Goal: Information Seeking & Learning: Understand process/instructions

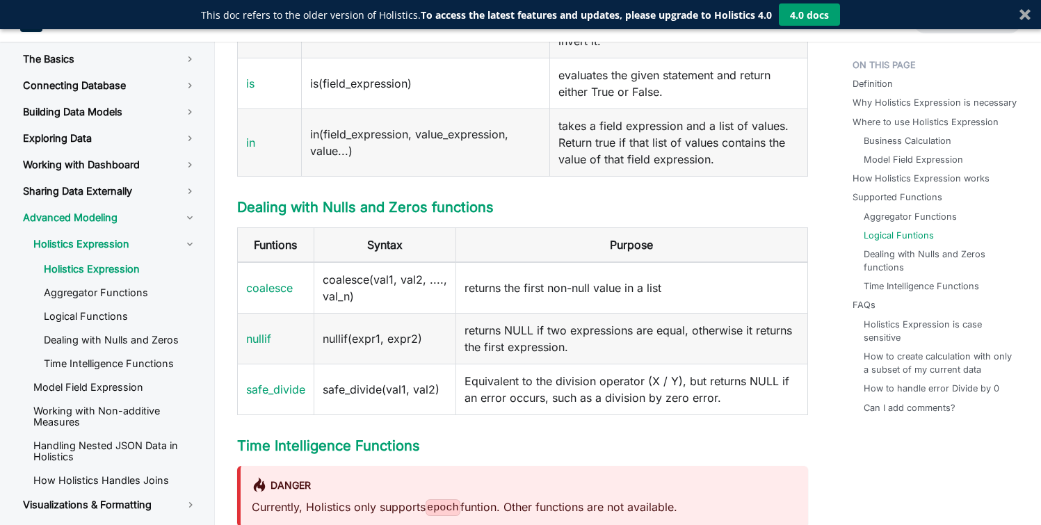
scroll to position [2533, 0]
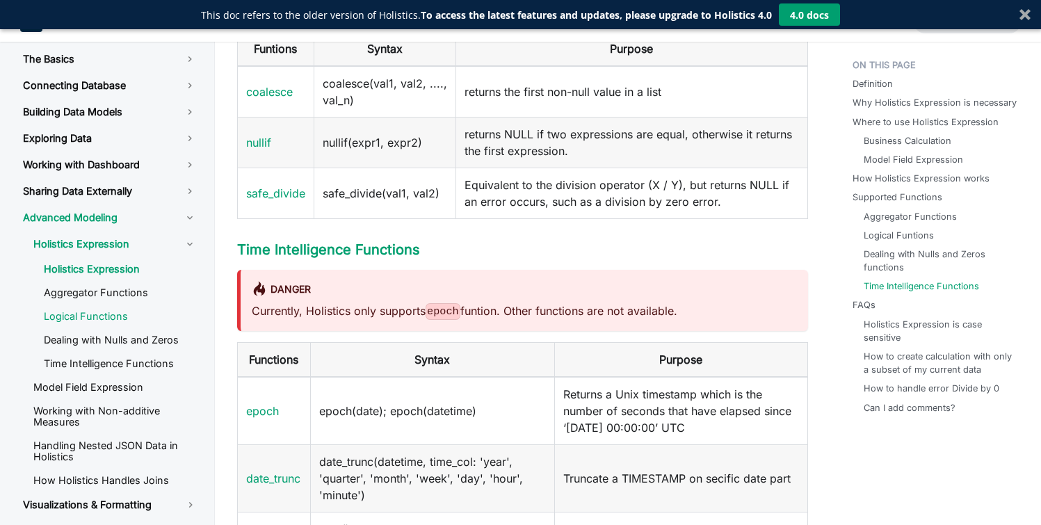
click at [120, 314] on link "Logical Functions" at bounding box center [120, 316] width 175 height 21
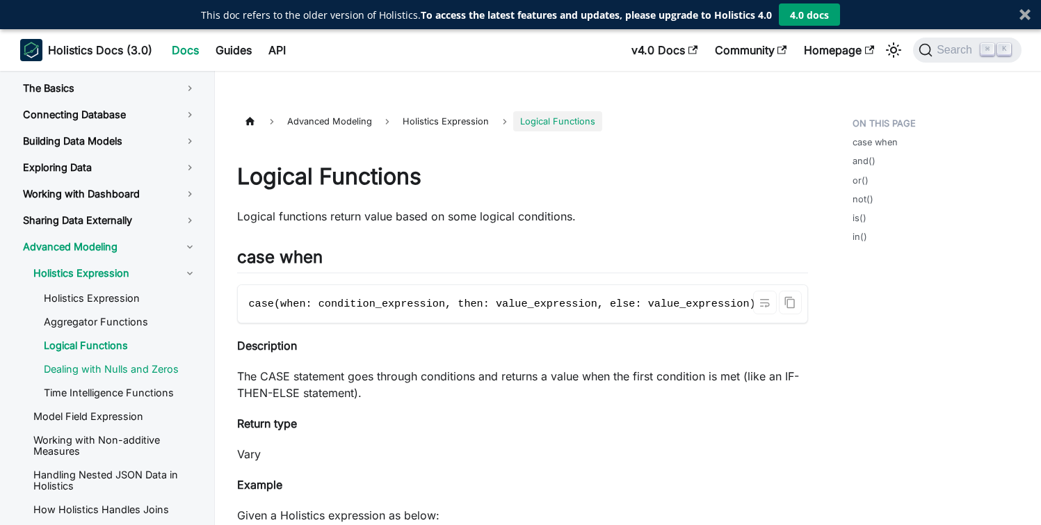
click at [155, 366] on link "Dealing with Nulls and Zeros" at bounding box center [120, 369] width 175 height 21
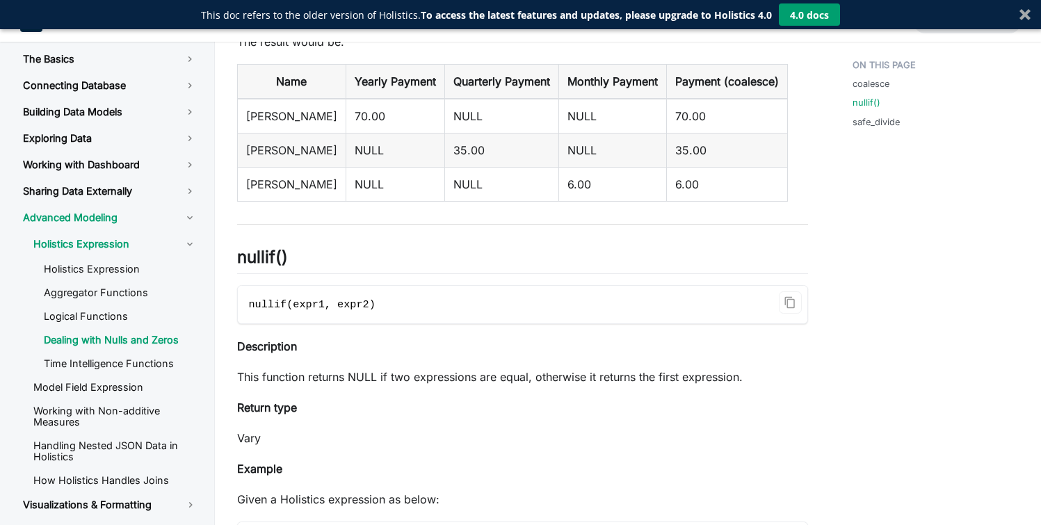
scroll to position [641, 0]
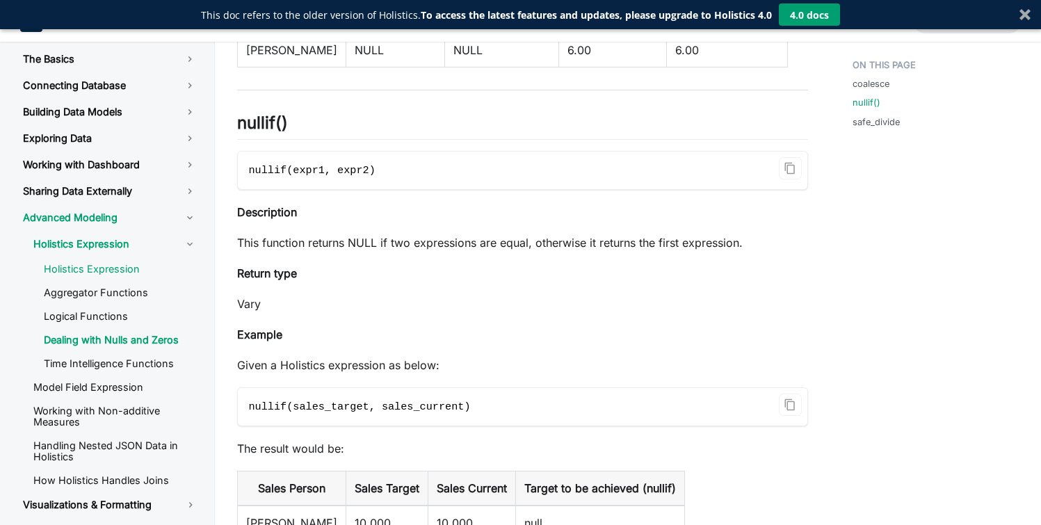
click at [91, 273] on link "Holistics Expression" at bounding box center [120, 269] width 175 height 21
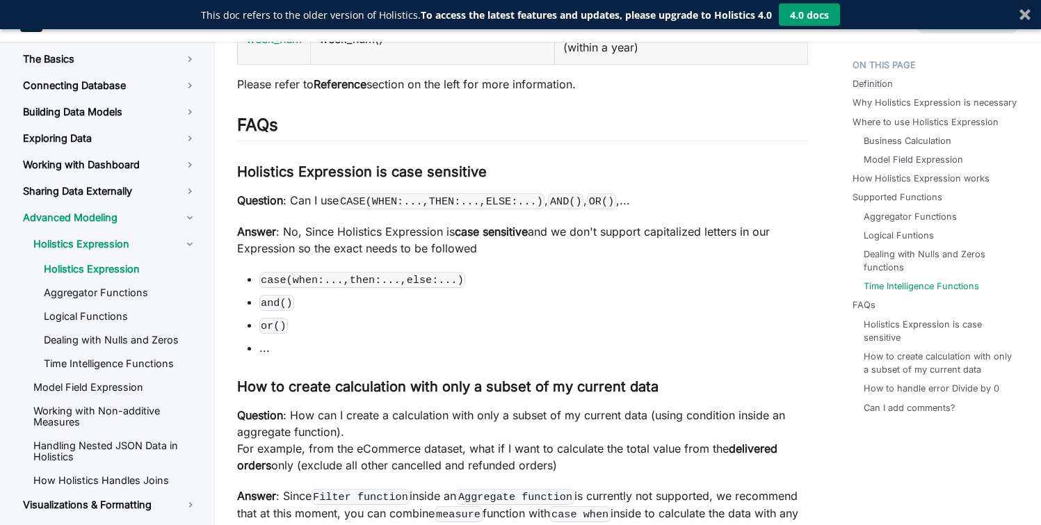
scroll to position [3379, 0]
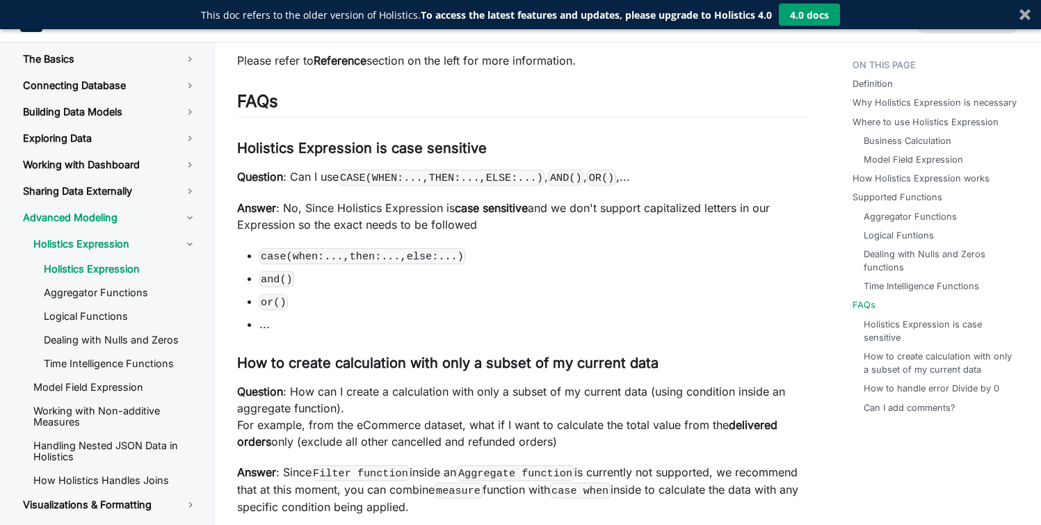
click at [452, 262] on code "case(when:...,then:...,else:...)" at bounding box center [362, 256] width 207 height 16
copy code "case(when:...,then:...,else:...)"
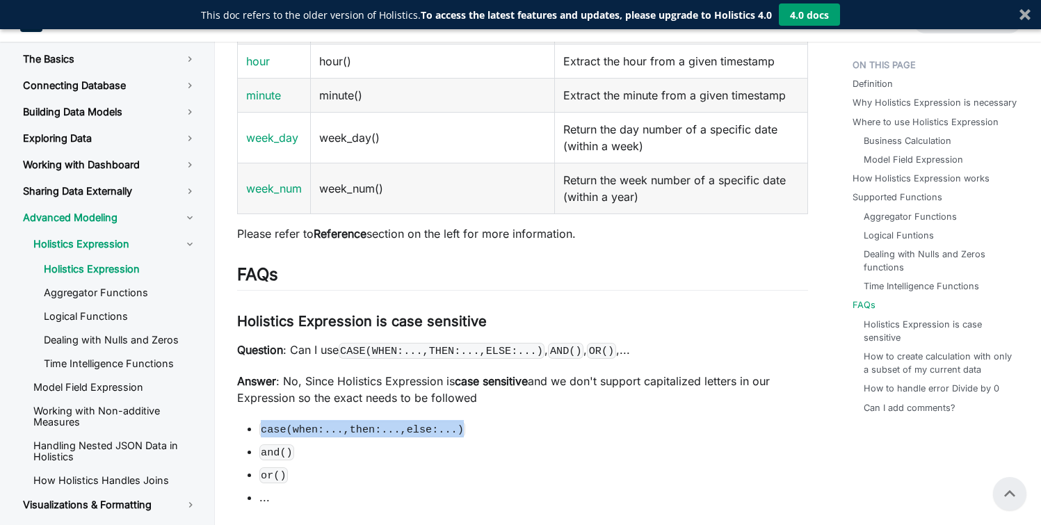
scroll to position [3205, 0]
click at [442, 349] on code "CASE(WHEN:...,THEN:...,ELSE:...)" at bounding box center [442, 352] width 207 height 16
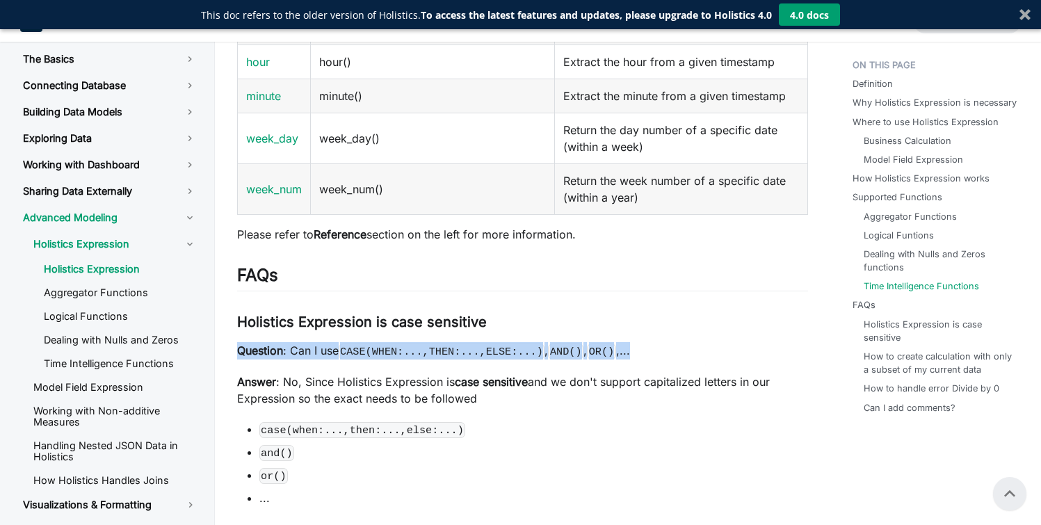
click at [442, 349] on code "CASE(WHEN:...,THEN:...,ELSE:...)" at bounding box center [442, 352] width 207 height 16
click at [436, 355] on code "CASE(WHEN:...,THEN:...,ELSE:...)" at bounding box center [442, 352] width 207 height 16
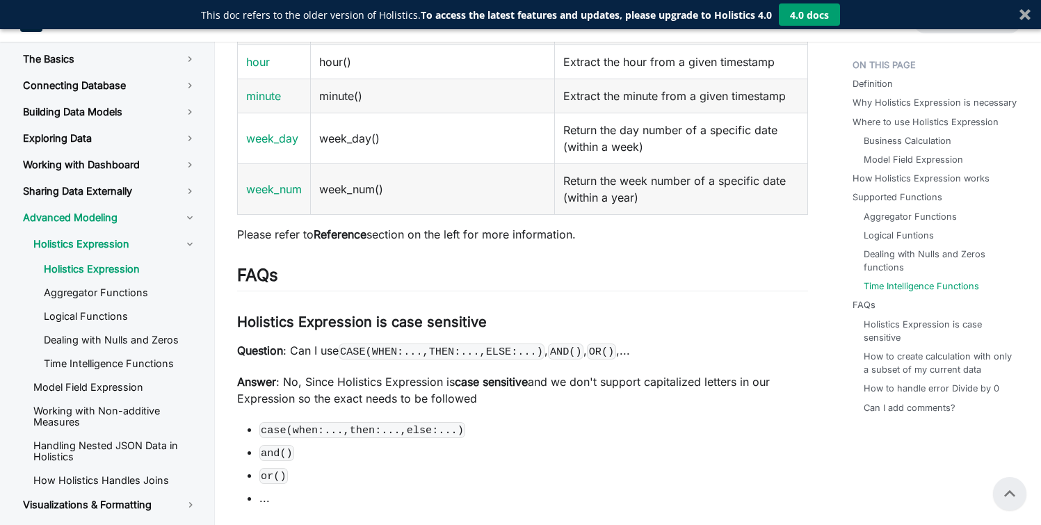
click at [457, 433] on code "case(when:...,then:...,else:...)" at bounding box center [362, 430] width 207 height 16
copy code "case(when:...,then:...,else:...)"
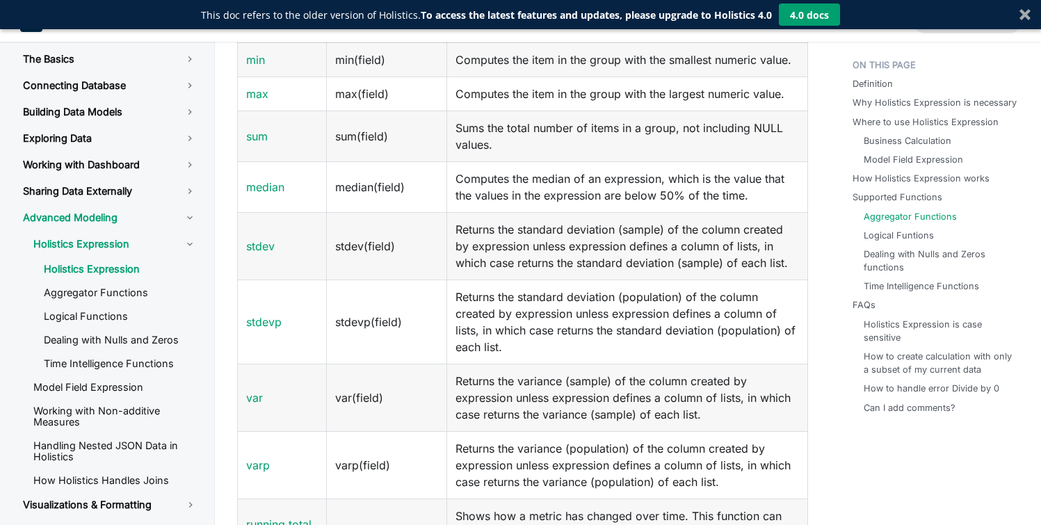
scroll to position [1904, 0]
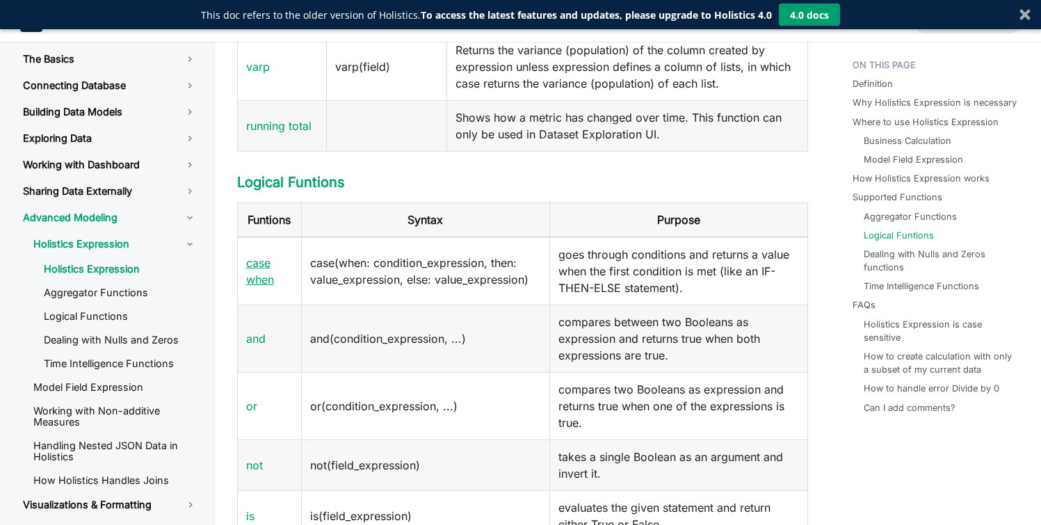
click at [264, 258] on link "case when" at bounding box center [260, 271] width 28 height 31
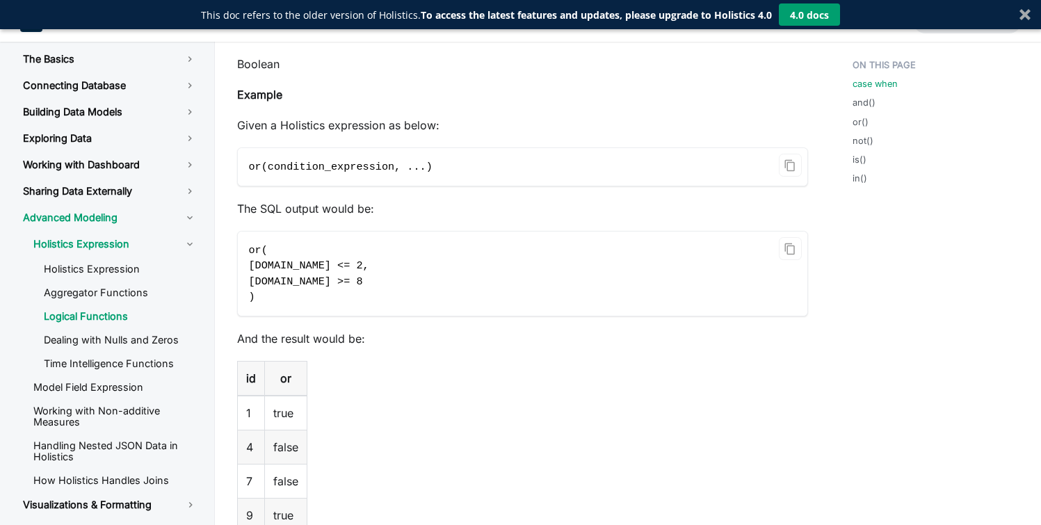
scroll to position [198, 0]
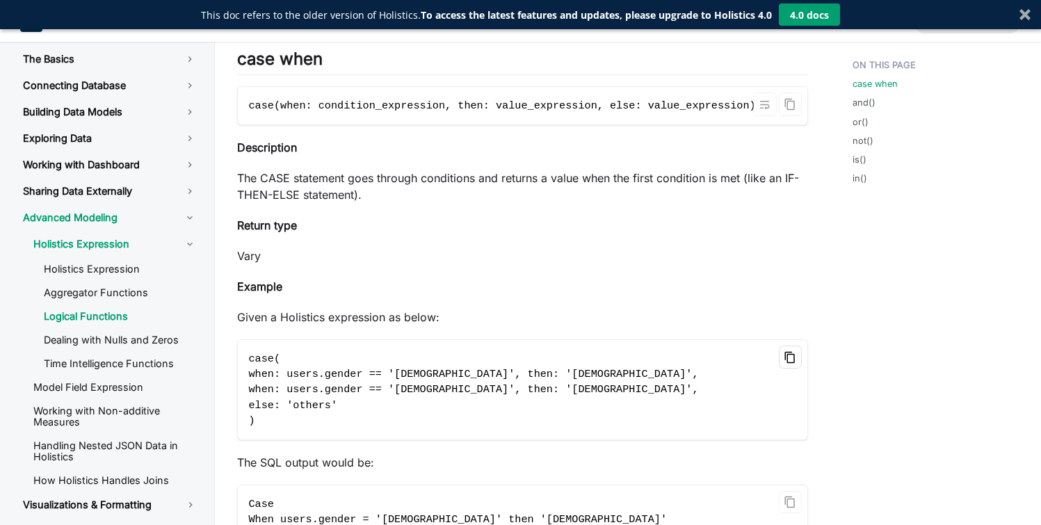
click at [794, 364] on icon "Copy code to clipboard" at bounding box center [790, 358] width 10 height 12
